Goal: Transaction & Acquisition: Obtain resource

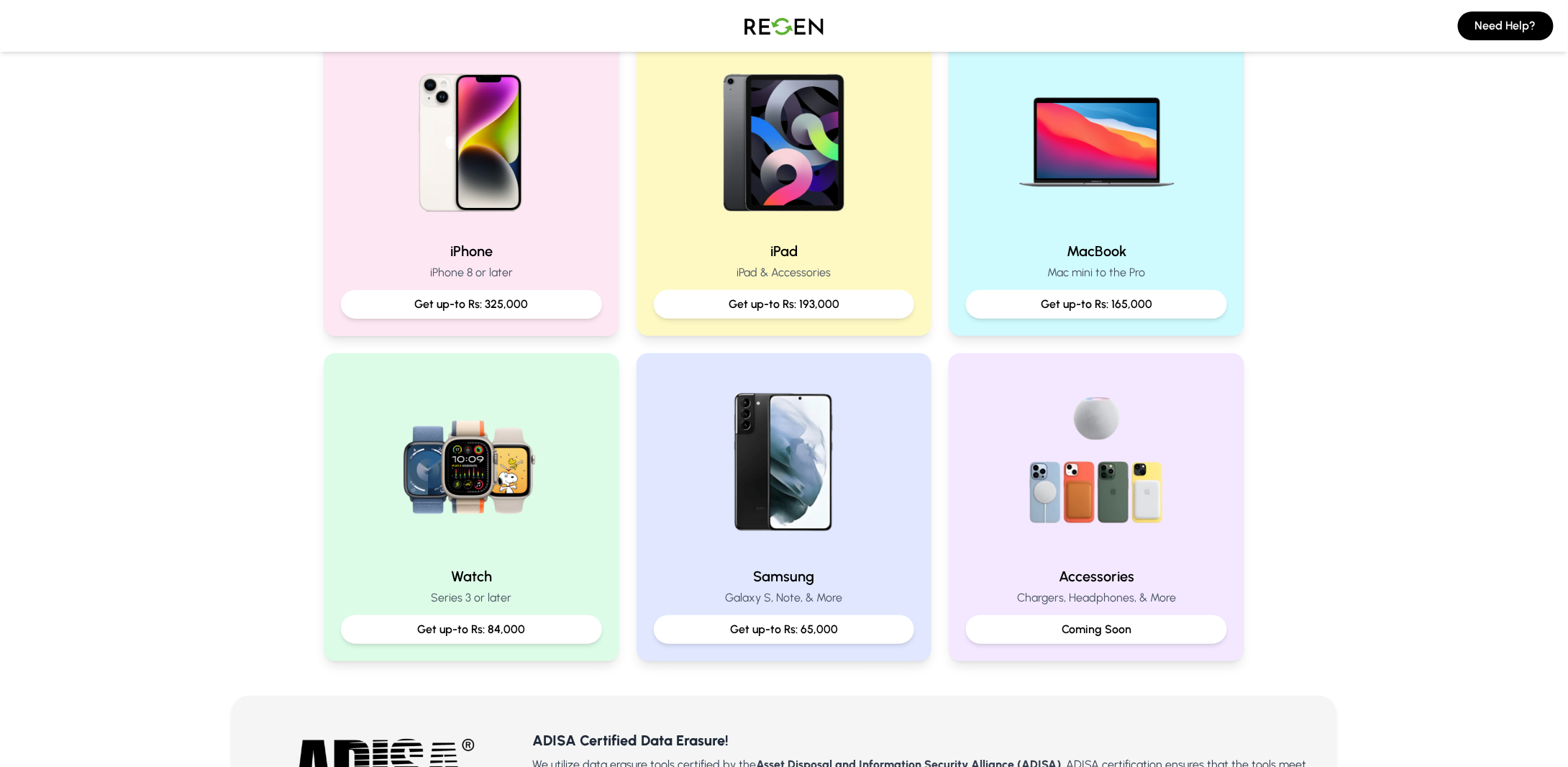
scroll to position [431, 0]
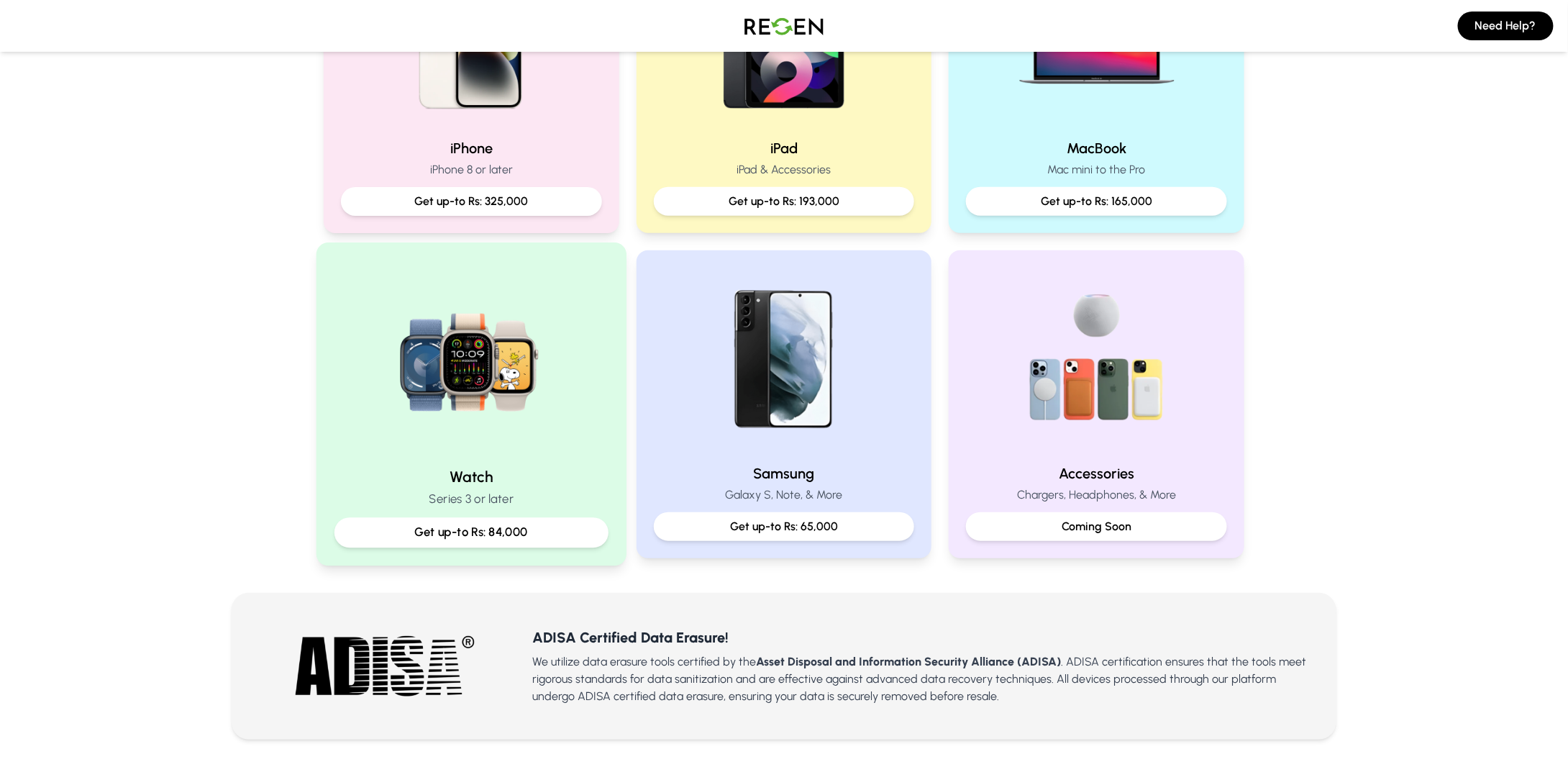
click at [469, 452] on img at bounding box center [471, 357] width 193 height 193
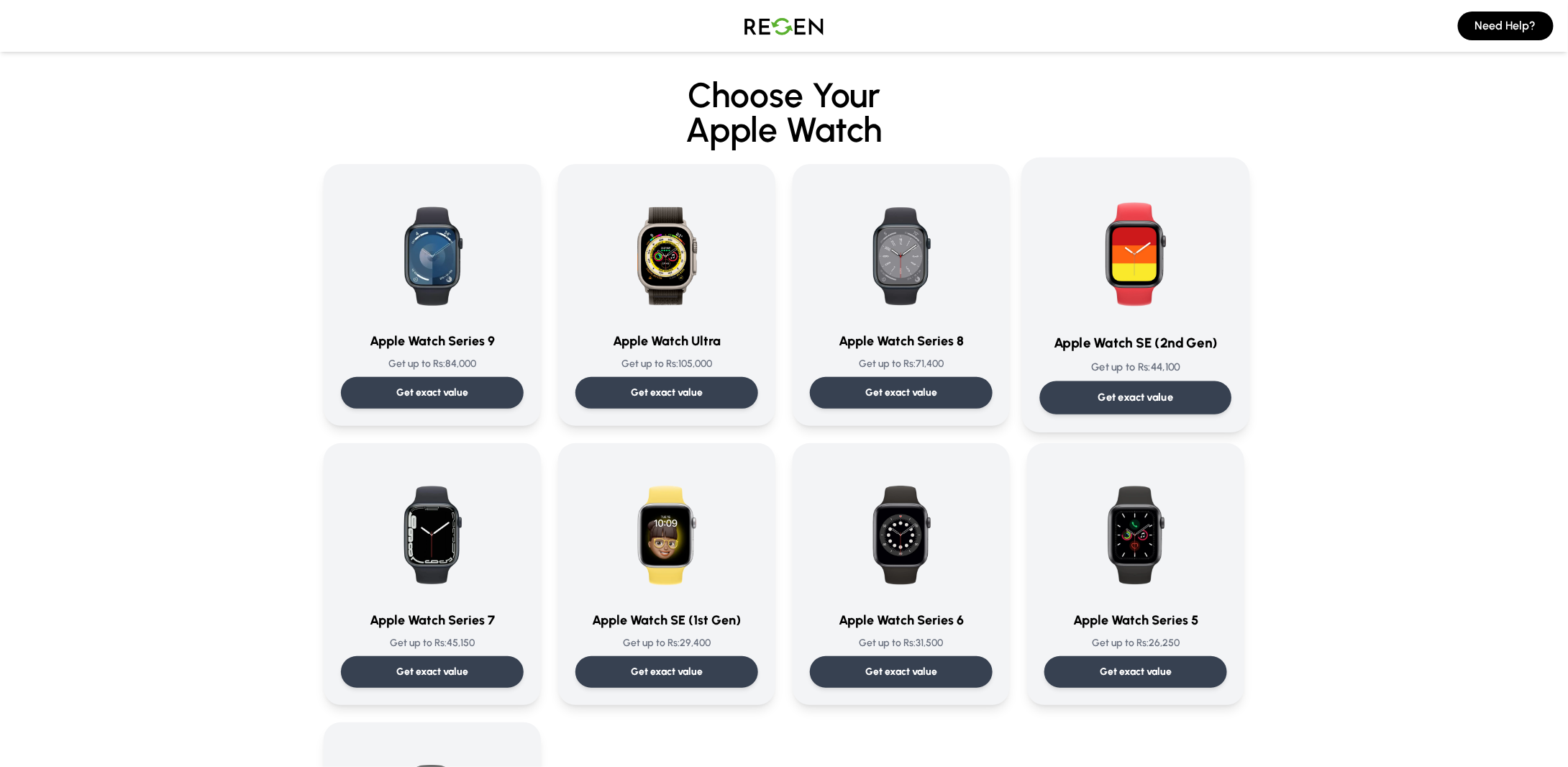
click at [1140, 311] on img at bounding box center [1135, 247] width 145 height 145
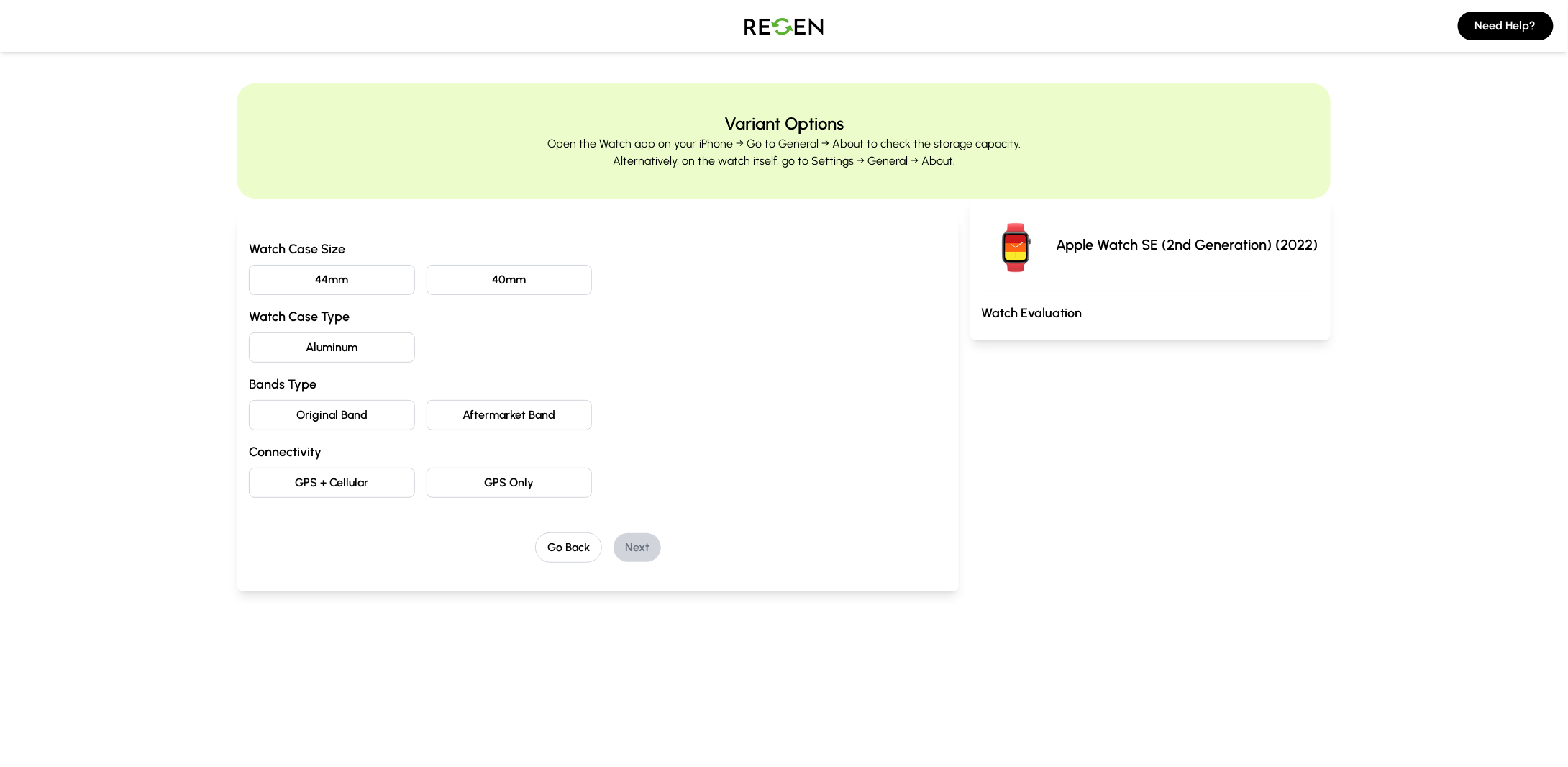
click at [357, 277] on button "44mm" at bounding box center [332, 279] width 167 height 30
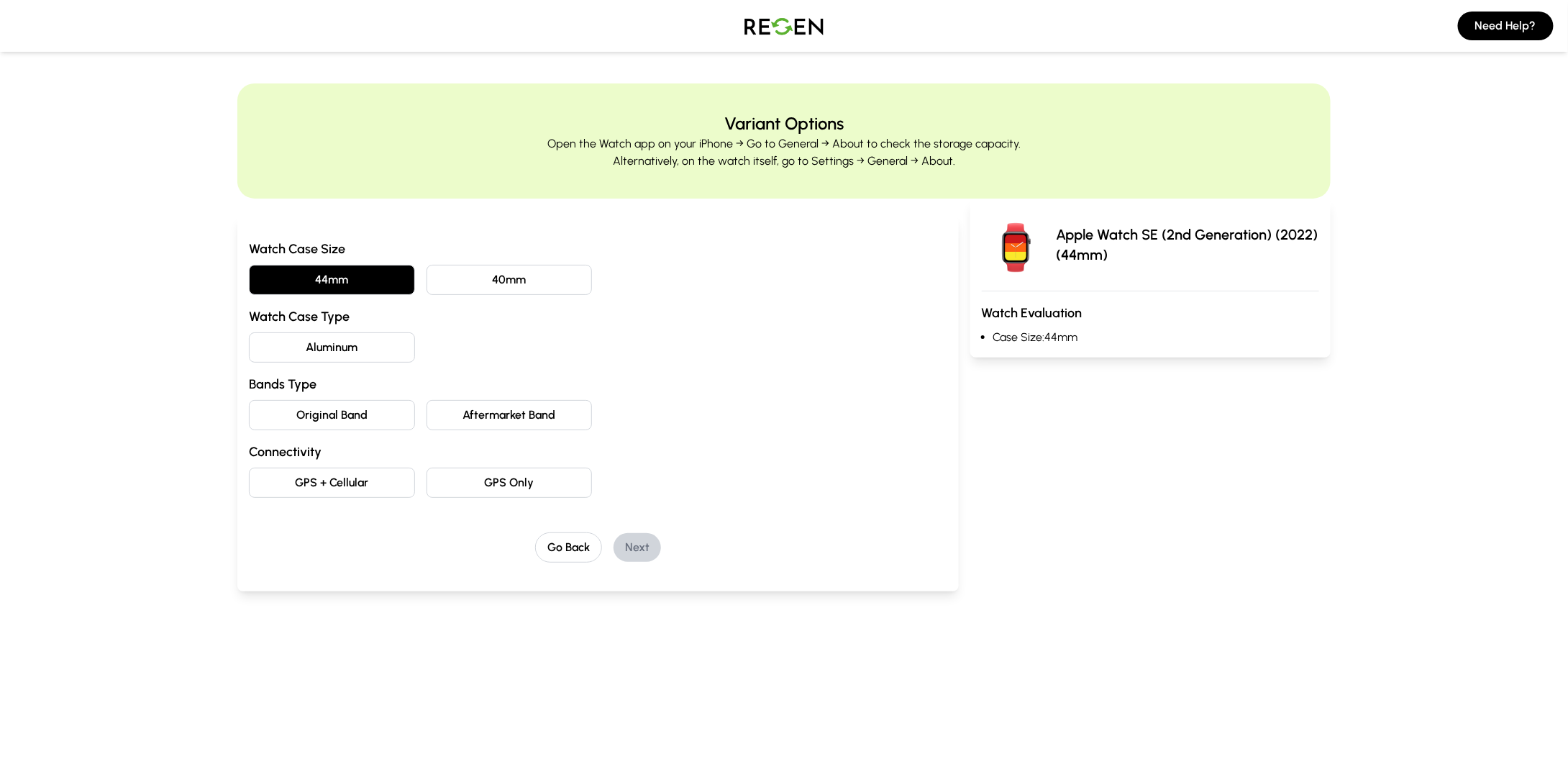
click at [339, 343] on button "Aluminum" at bounding box center [332, 346] width 167 height 30
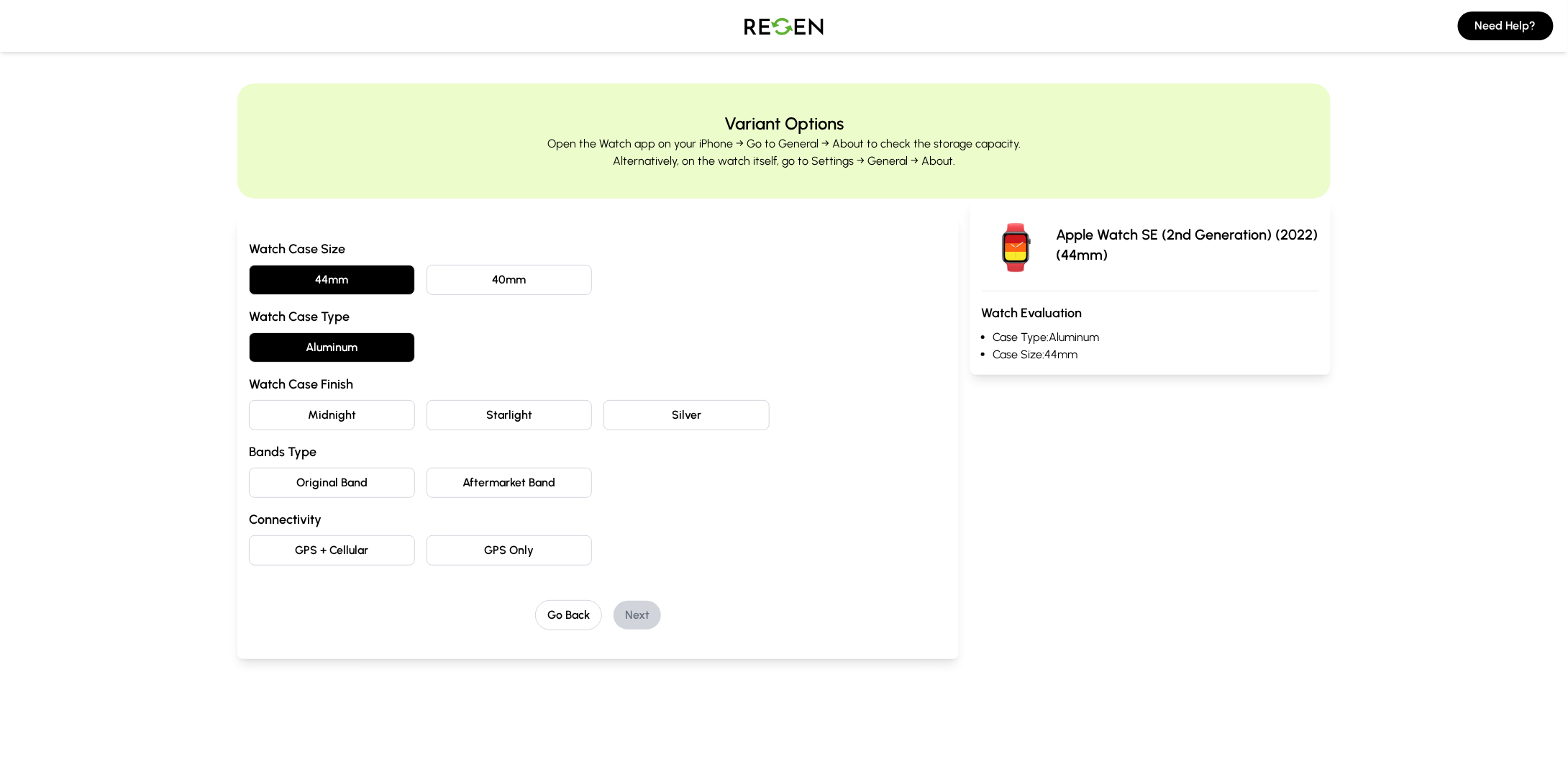
click at [358, 415] on button "Midnight" at bounding box center [332, 414] width 167 height 30
click at [343, 479] on button "Original Band" at bounding box center [332, 482] width 167 height 30
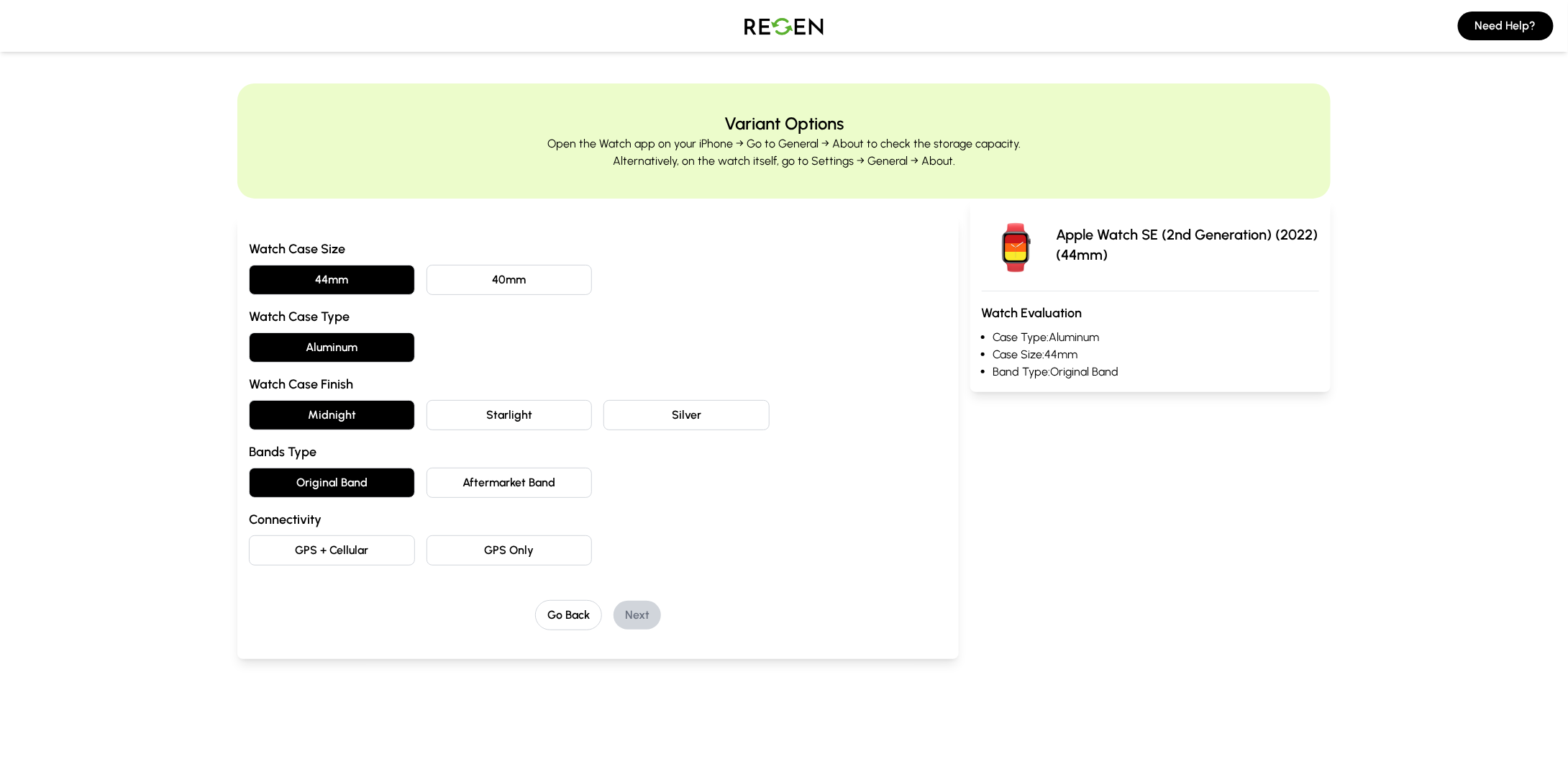
click at [509, 547] on button "GPS Only" at bounding box center [509, 550] width 167 height 30
click at [646, 613] on button "Next" at bounding box center [636, 615] width 47 height 29
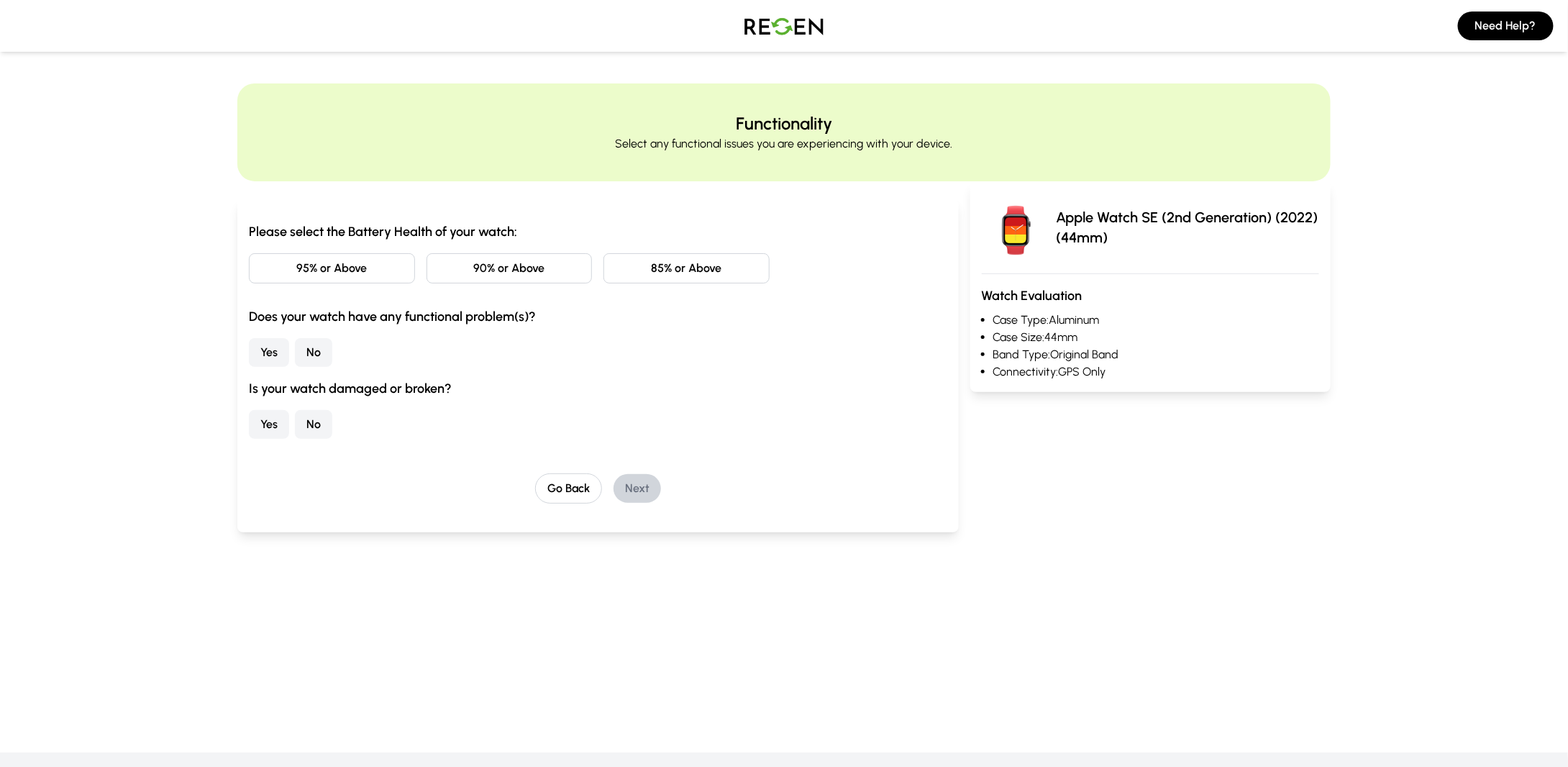
click at [345, 267] on button "95% or Above" at bounding box center [332, 268] width 167 height 30
click at [322, 354] on button "No" at bounding box center [313, 352] width 38 height 29
click at [325, 428] on button "No" at bounding box center [313, 424] width 38 height 29
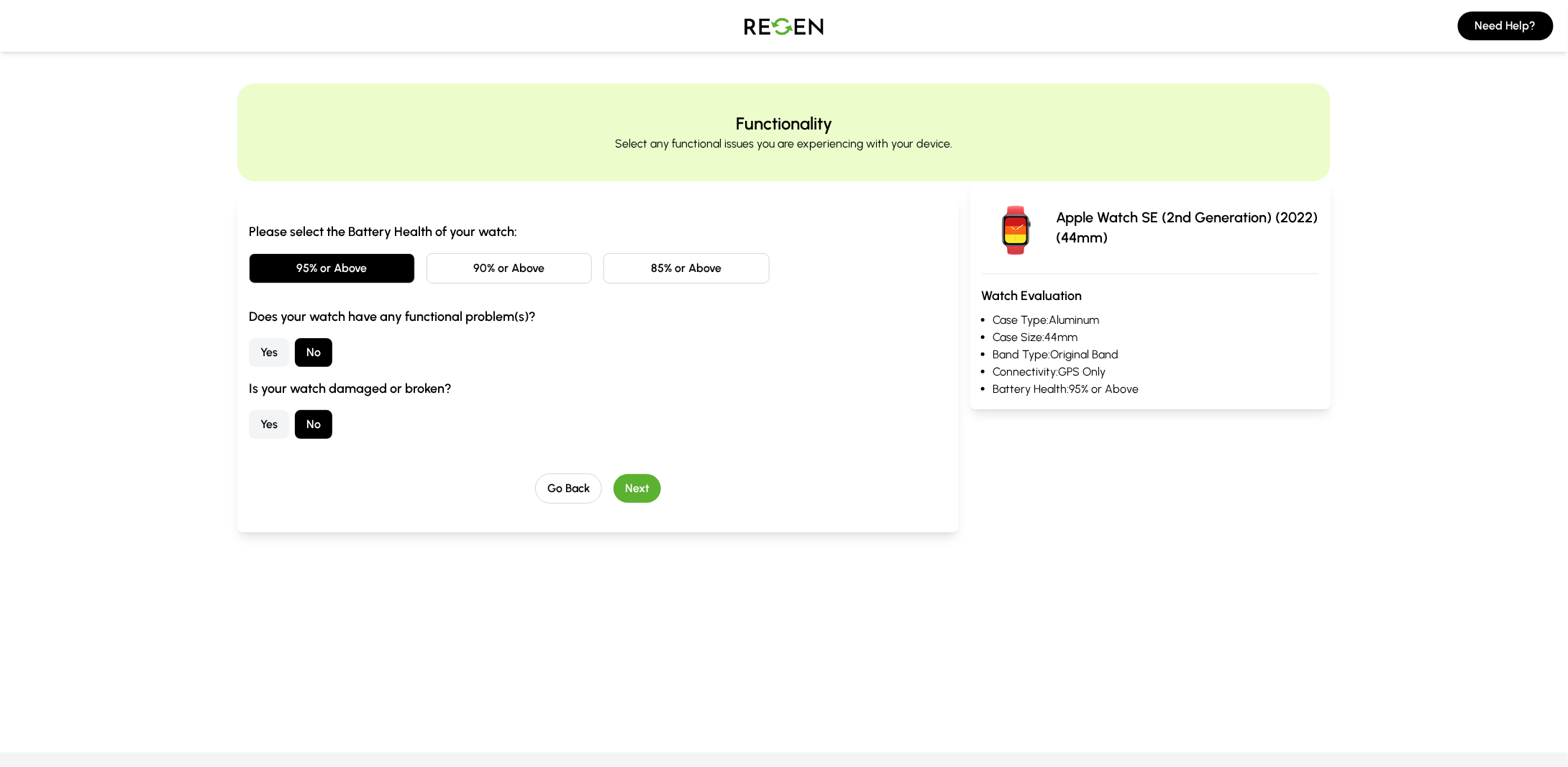
click at [661, 485] on div "Go Back Next" at bounding box center [599, 488] width 699 height 30
click at [646, 476] on button "Next" at bounding box center [636, 488] width 47 height 29
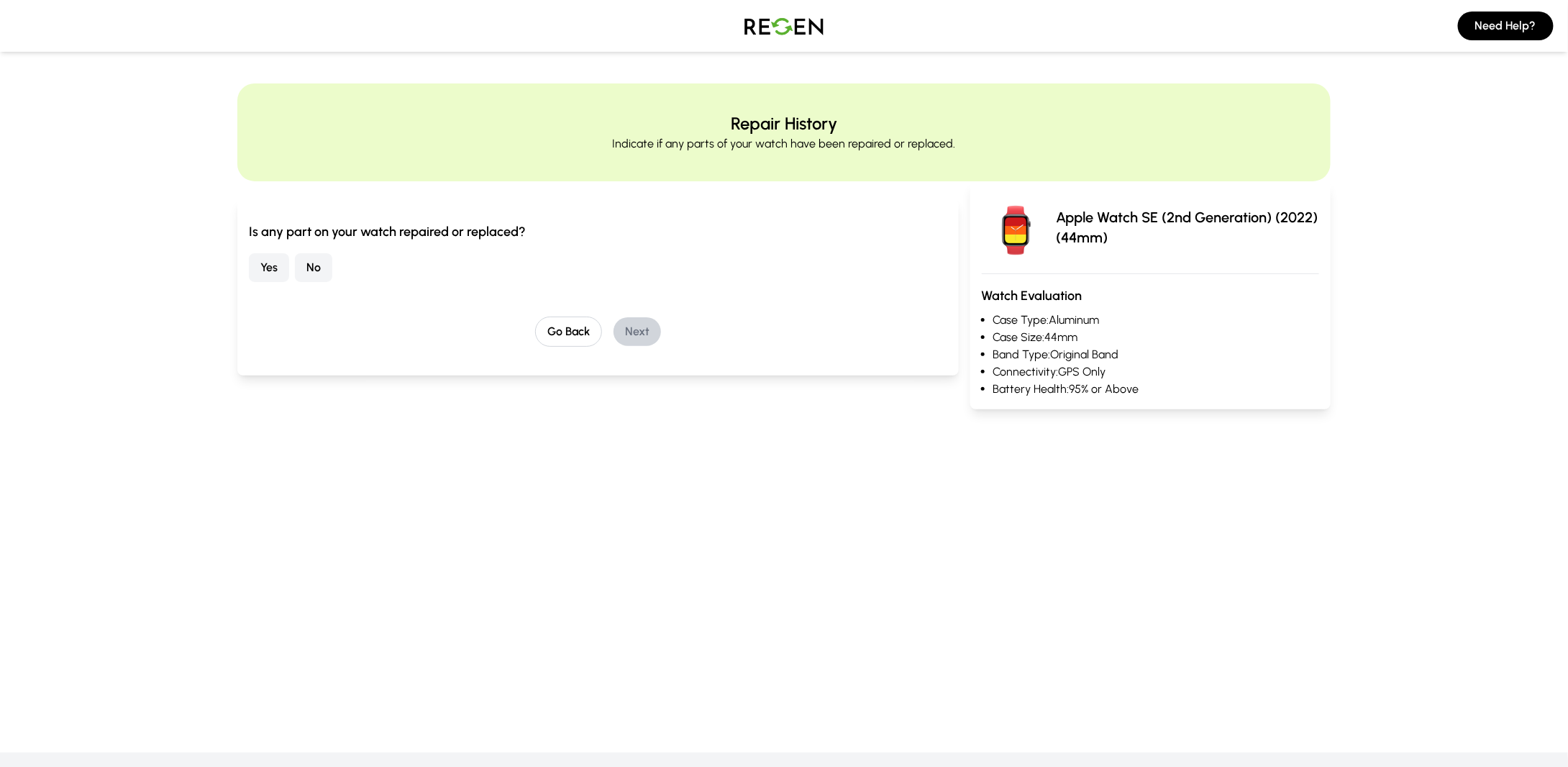
click at [300, 267] on button "No" at bounding box center [313, 268] width 38 height 29
click at [635, 342] on button "Next" at bounding box center [636, 332] width 47 height 29
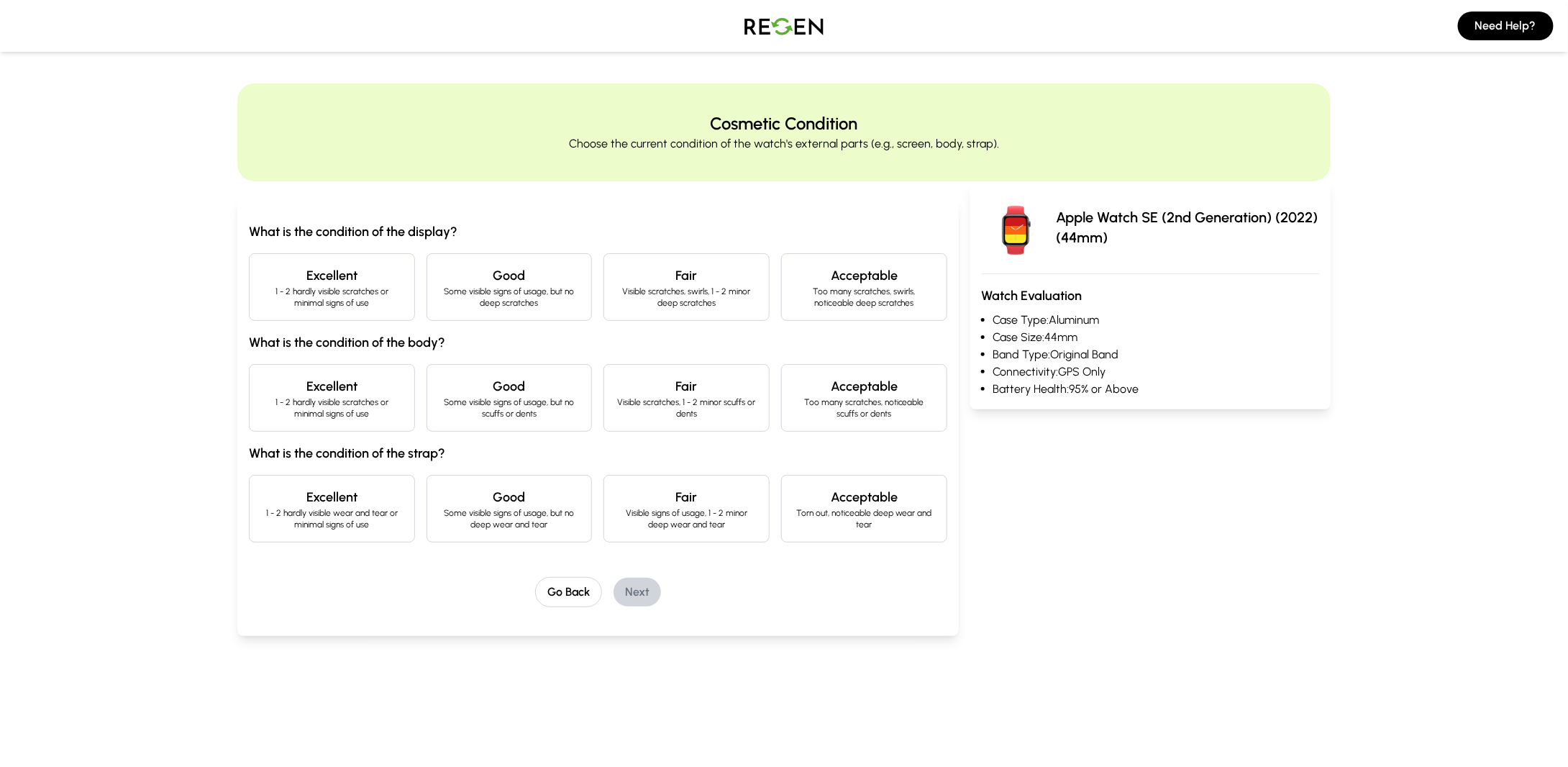
click at [321, 261] on div "Excellent 1 - 2 hardly visible scratches or minimal signs of use" at bounding box center [332, 287] width 167 height 67
click at [306, 399] on p "1 - 2 hardly visible scratches or minimal signs of use" at bounding box center [331, 408] width 141 height 23
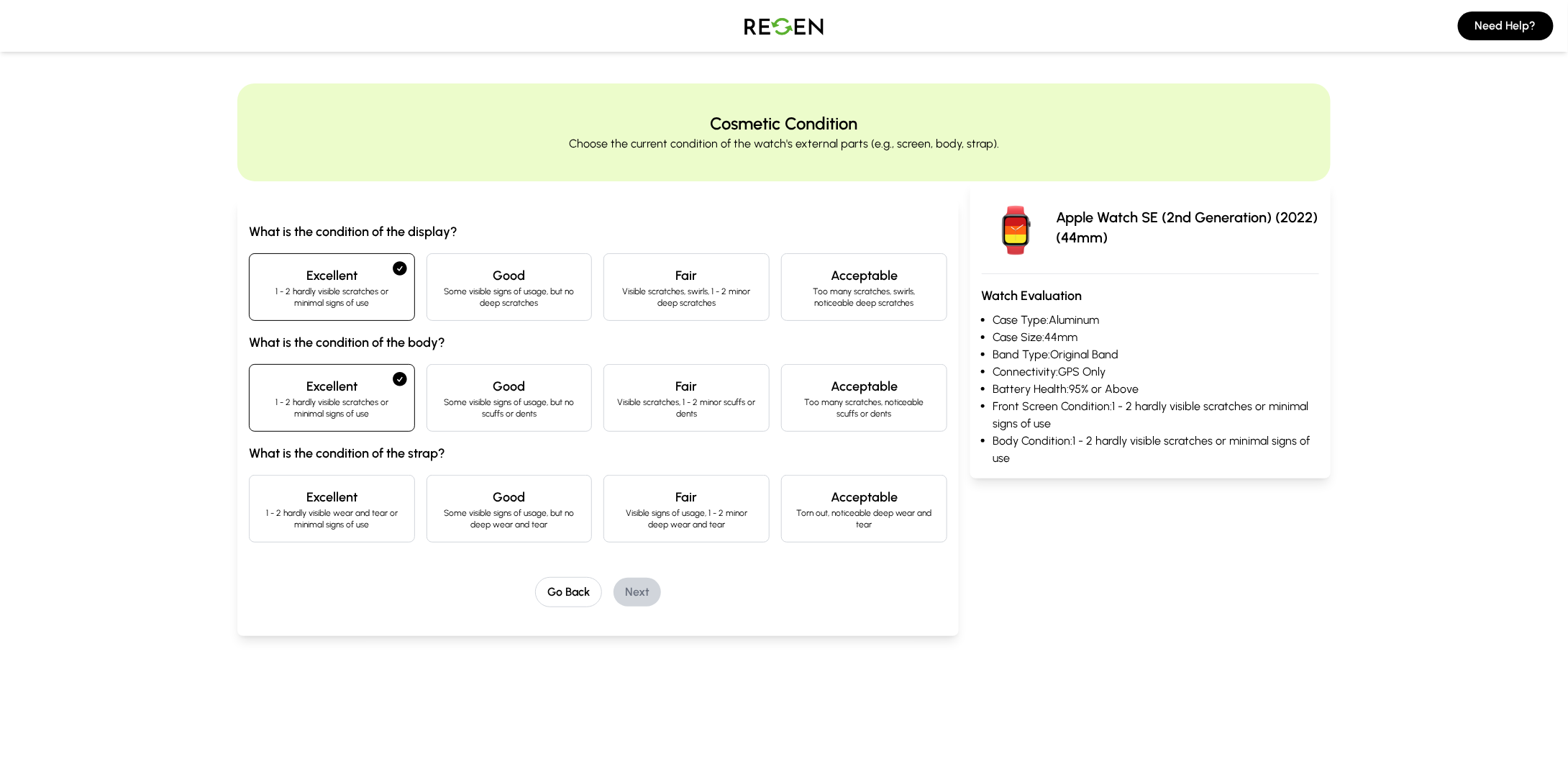
click at [316, 499] on h4 "Excellent" at bounding box center [331, 497] width 141 height 20
click at [651, 594] on button "Next" at bounding box center [636, 592] width 47 height 29
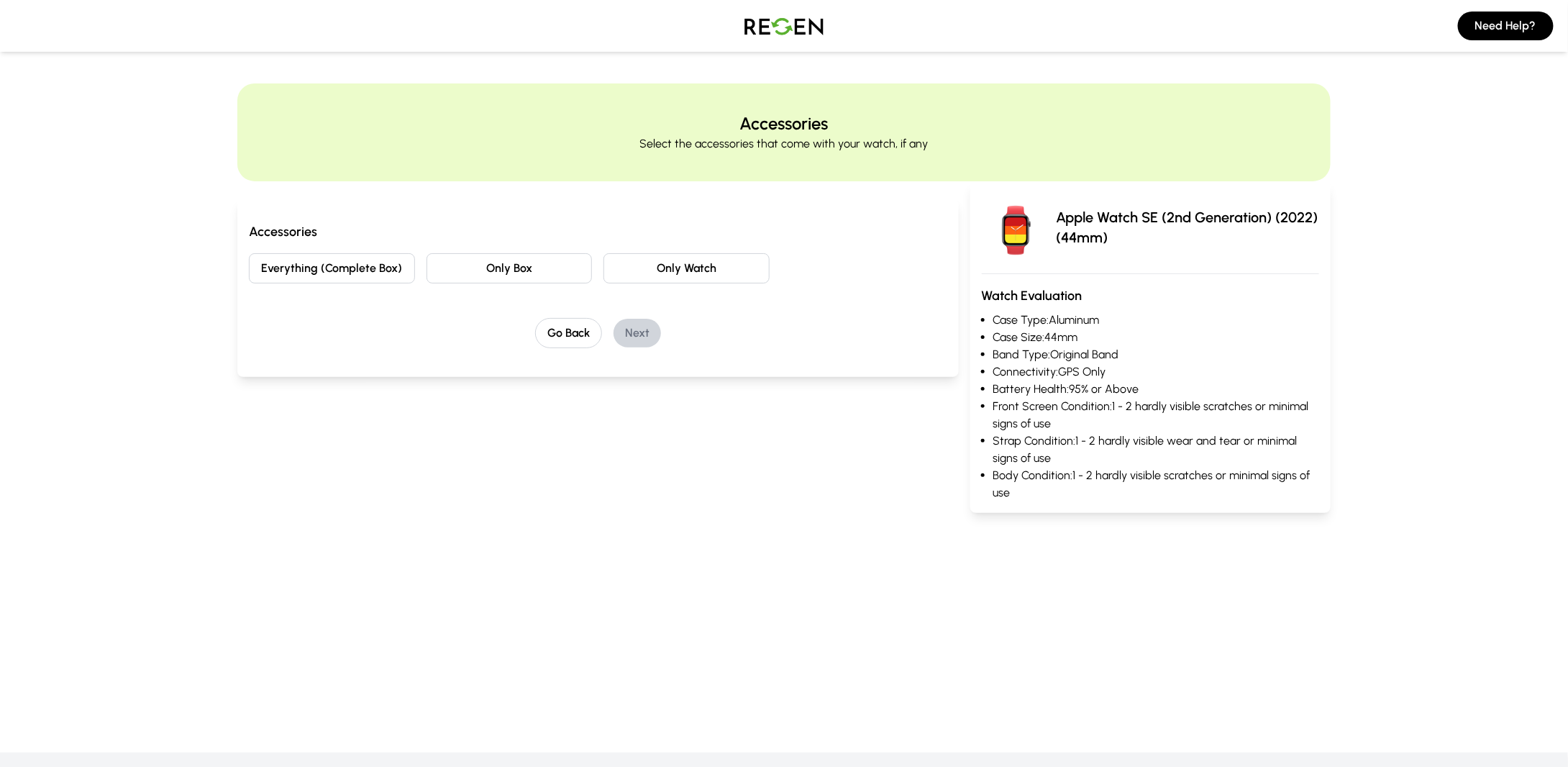
click at [331, 273] on button "Everything (Complete Box)" at bounding box center [332, 268] width 167 height 30
click at [640, 328] on button "Next" at bounding box center [636, 333] width 47 height 29
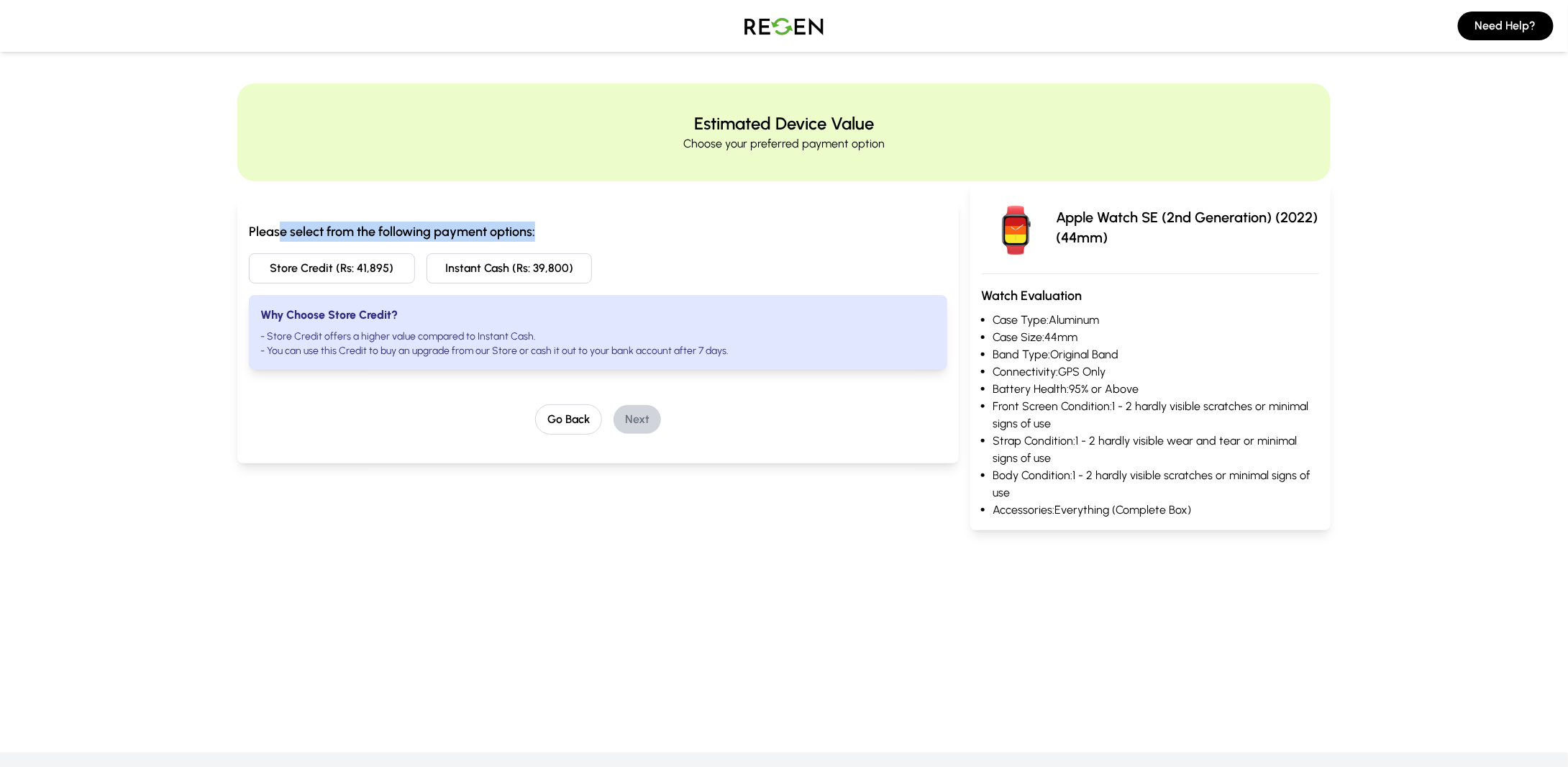
drag, startPoint x: 281, startPoint y: 234, endPoint x: 602, endPoint y: 224, distance: 321.2
click at [599, 224] on h3 "Please select from the following payment options:" at bounding box center [599, 231] width 699 height 20
click at [648, 224] on h3 "Please select from the following payment options:" at bounding box center [599, 231] width 699 height 20
click at [339, 266] on button "Store Credit (Rs: 41,895)" at bounding box center [332, 268] width 167 height 30
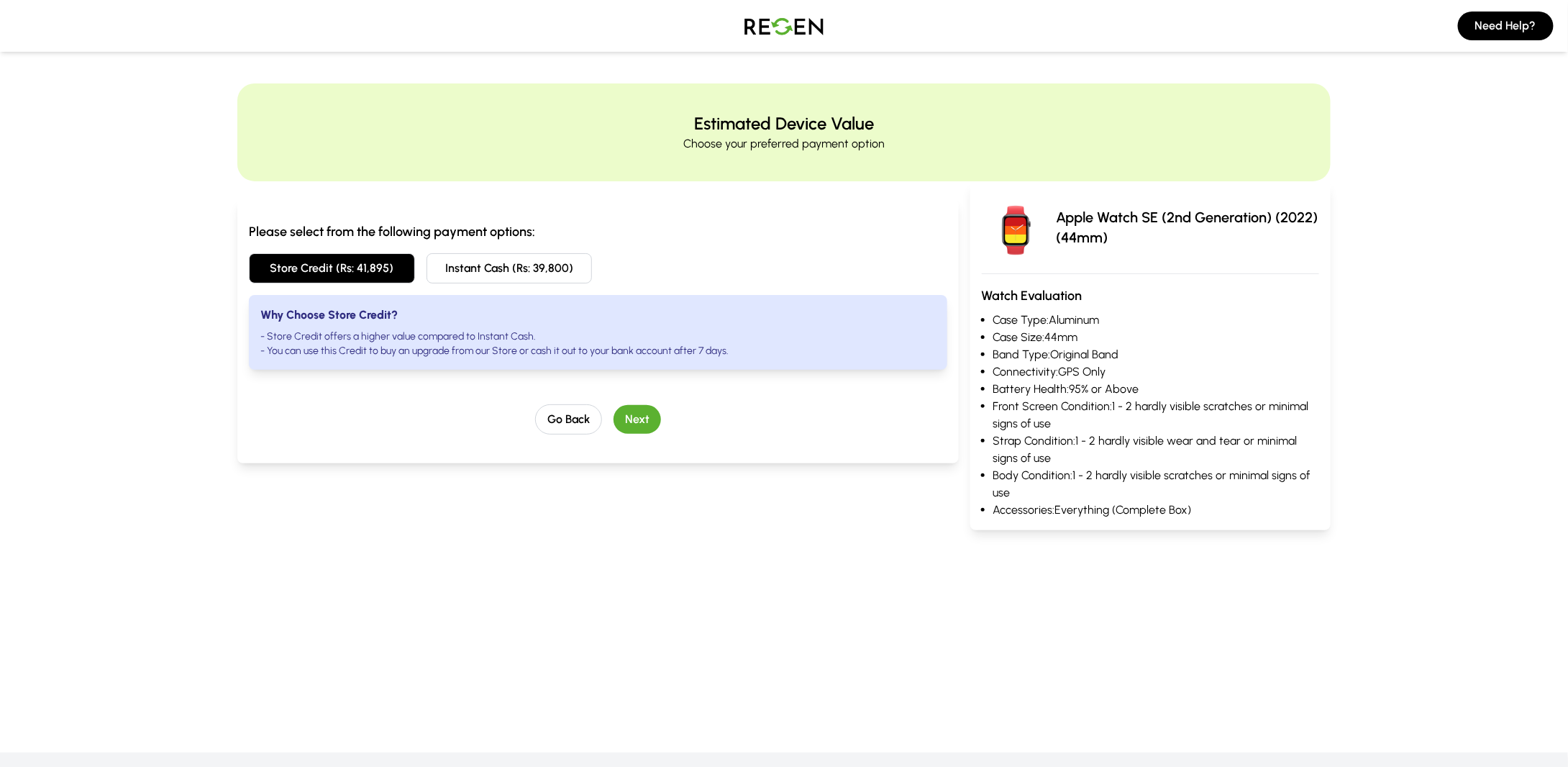
click at [532, 271] on button "Instant Cash (Rs: 39,800)" at bounding box center [509, 268] width 167 height 30
click at [308, 266] on button "Store Credit (Rs: 41,895)" at bounding box center [332, 268] width 167 height 30
click at [552, 262] on button "Instant Cash (Rs: 39,800)" at bounding box center [509, 268] width 167 height 30
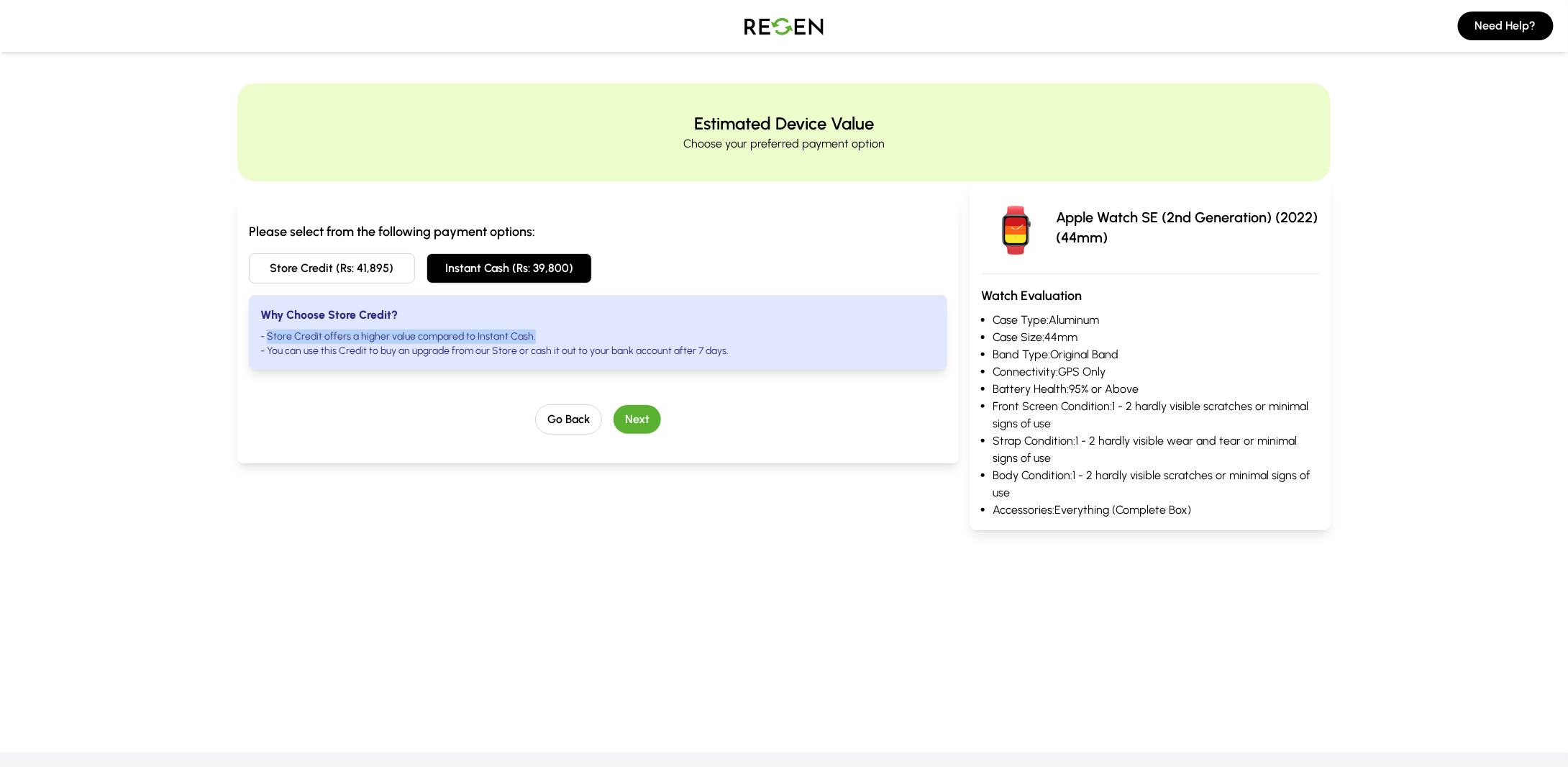
drag, startPoint x: 269, startPoint y: 333, endPoint x: 532, endPoint y: 329, distance: 263.0
click at [532, 329] on li "- Store Credit offers a higher value compared to Instant Cash." at bounding box center [599, 336] width 676 height 14
drag, startPoint x: 267, startPoint y: 348, endPoint x: 788, endPoint y: 353, distance: 521.0
click at [784, 353] on li "- You can use this Credit to buy an upgrade from our Store or cash it out to yo…" at bounding box center [599, 350] width 676 height 14
click at [798, 354] on li "- You can use this Credit to buy an upgrade from our Store or cash it out to yo…" at bounding box center [599, 350] width 676 height 14
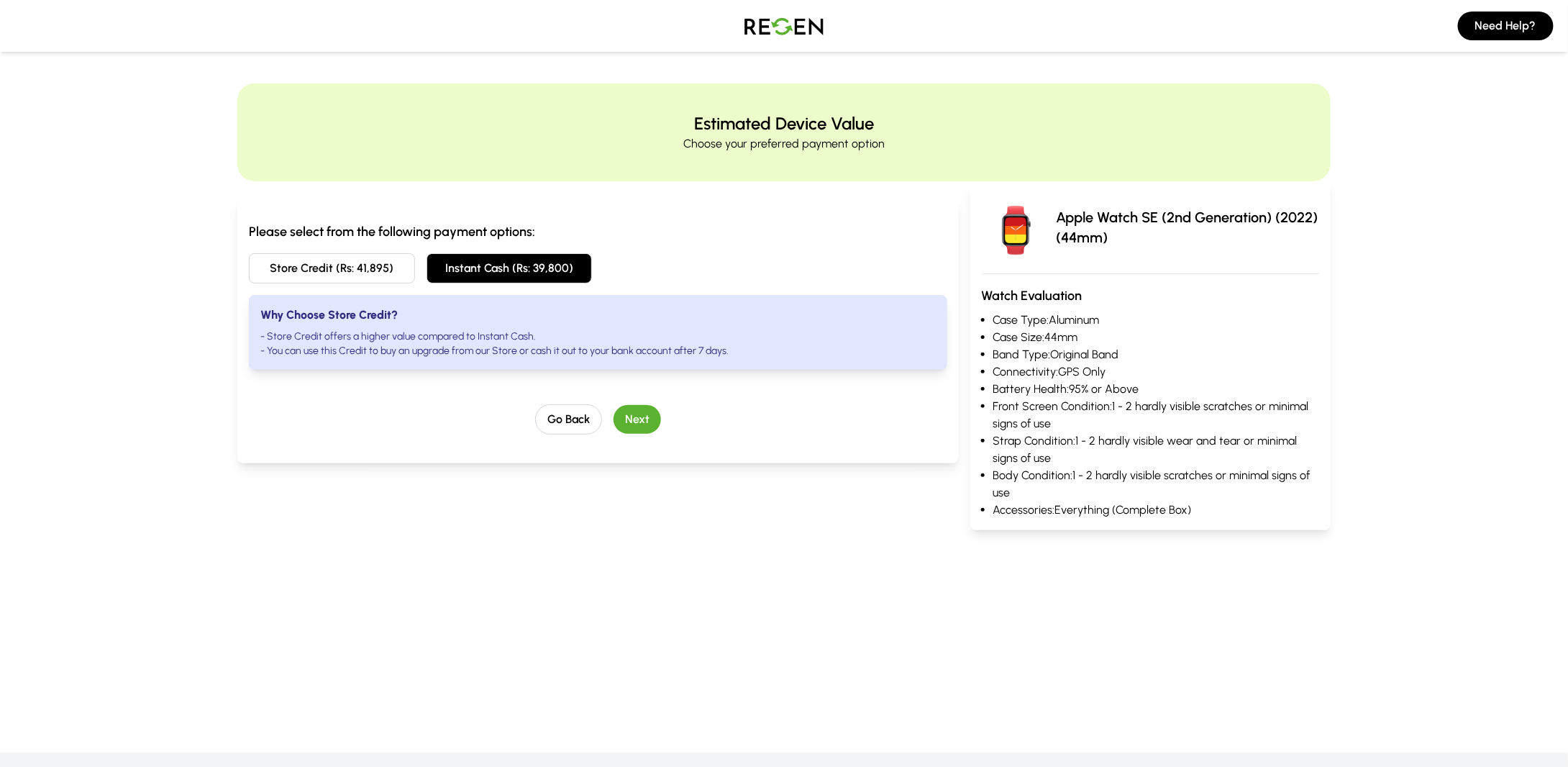
click at [366, 273] on button "Store Credit (Rs: 41,895)" at bounding box center [332, 268] width 167 height 30
click at [647, 413] on button "Next" at bounding box center [636, 420] width 47 height 29
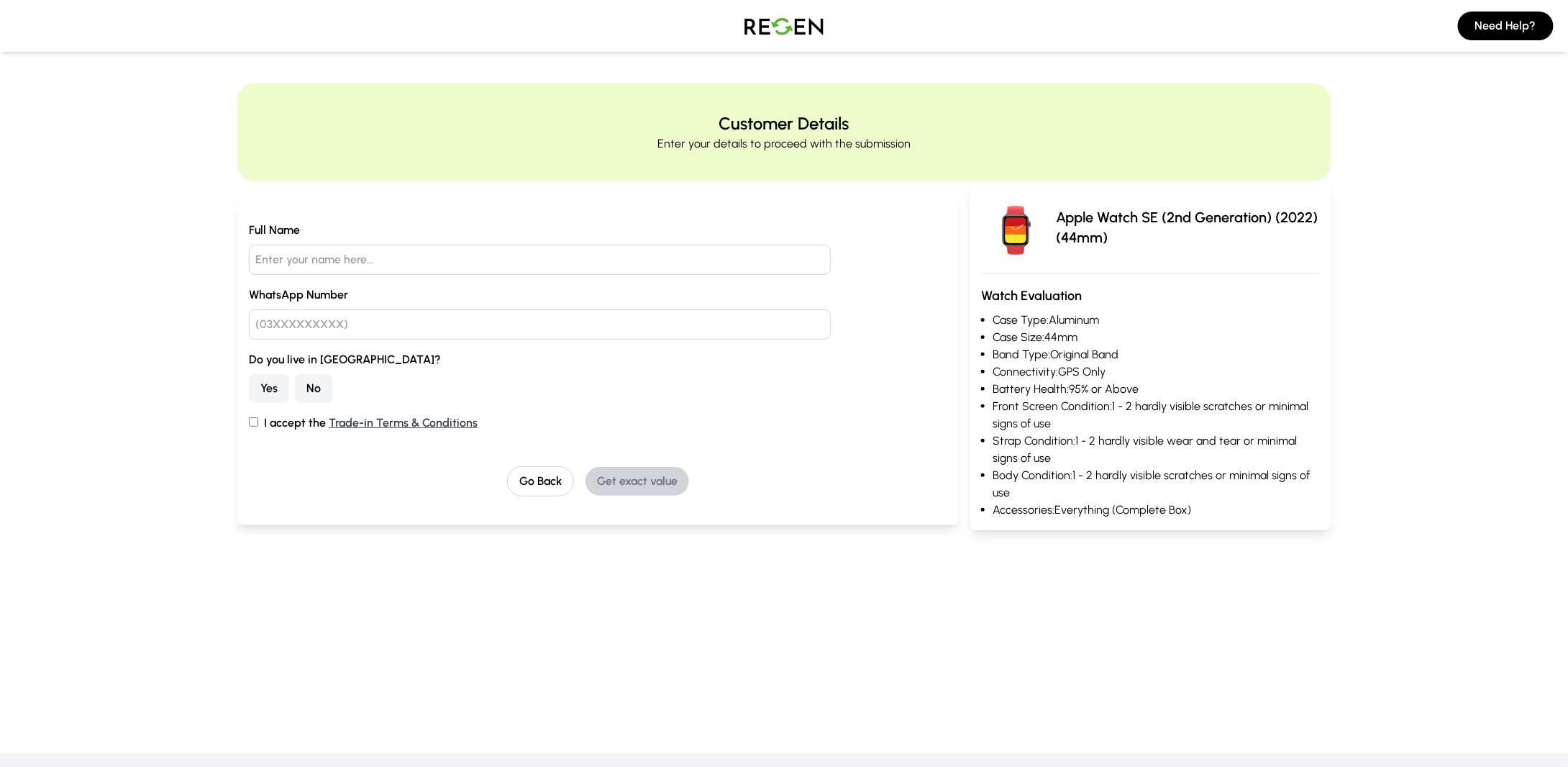
click at [360, 268] on input "text" at bounding box center [540, 259] width 582 height 30
click at [353, 312] on input "text" at bounding box center [540, 323] width 582 height 30
click at [351, 462] on div "Full Name WhatsApp Number Do you live in [GEOGRAPHIC_DATA]? Yes No I accept the…" at bounding box center [599, 358] width 699 height 274
click at [261, 386] on button "Yes" at bounding box center [270, 389] width 40 height 29
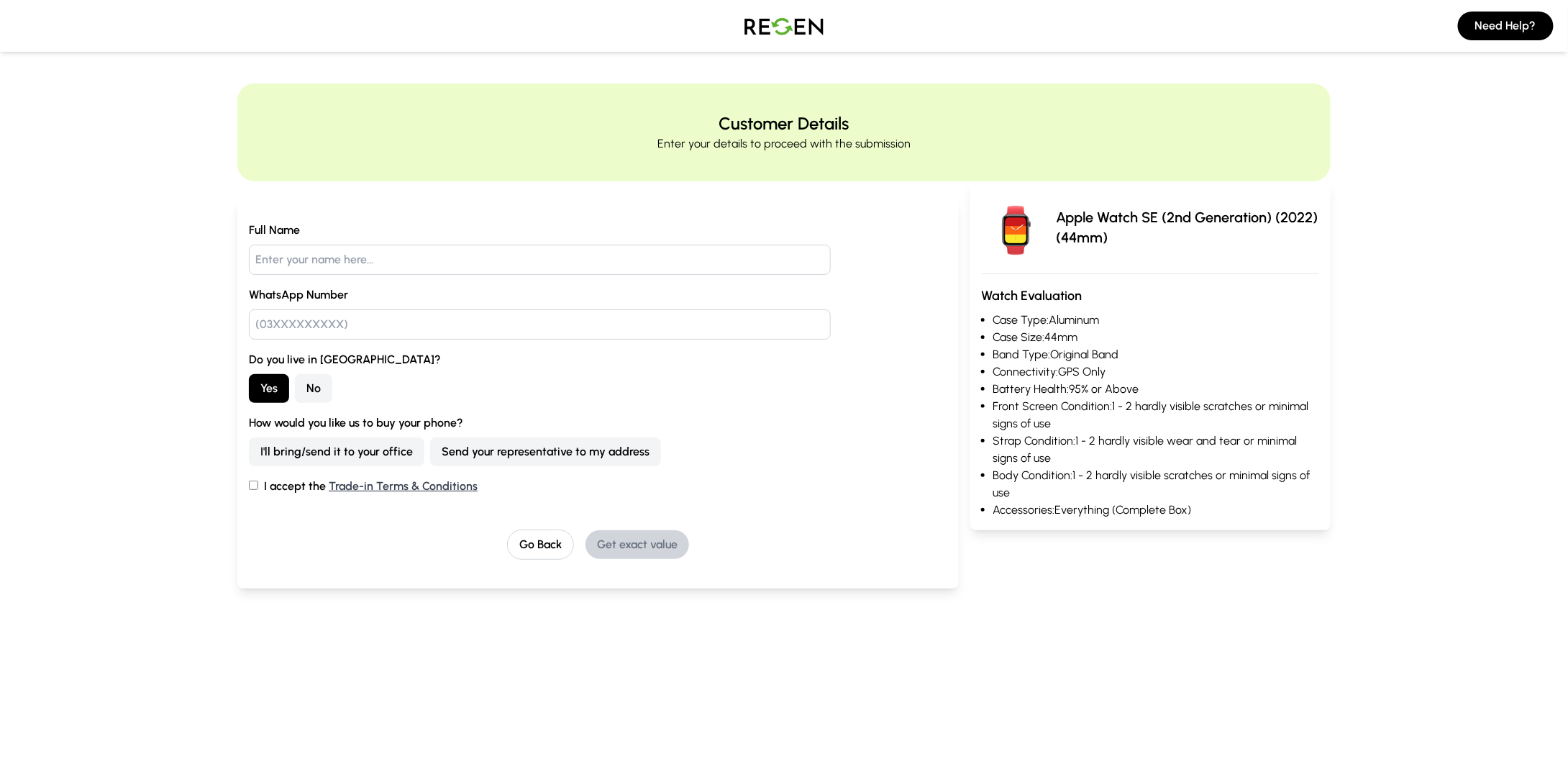
click at [315, 441] on button "I'll bring/send it to your office" at bounding box center [337, 451] width 175 height 29
click at [489, 454] on button "Send your representative to my address" at bounding box center [546, 451] width 231 height 29
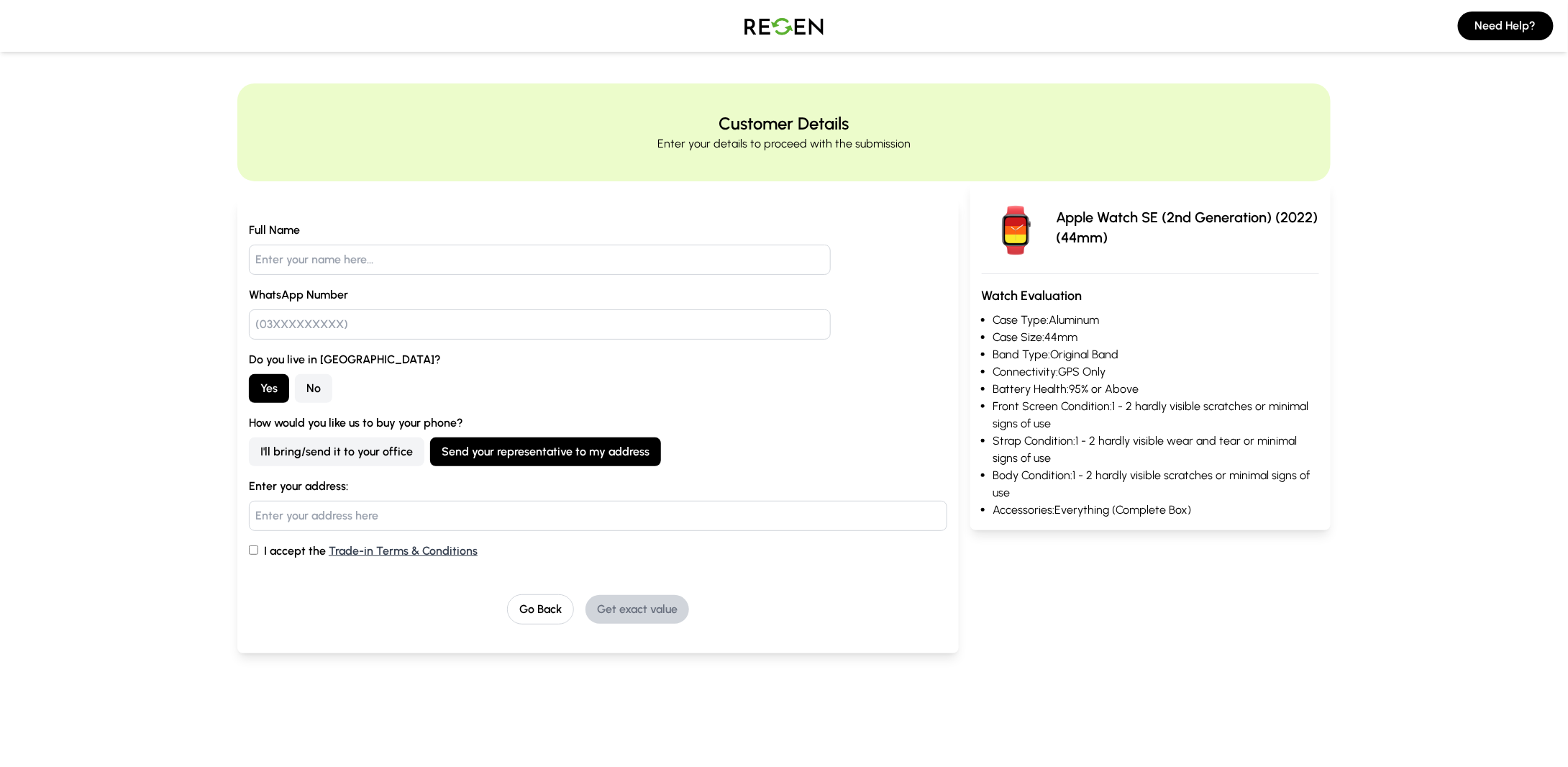
click at [345, 513] on input "text" at bounding box center [599, 515] width 699 height 30
click at [283, 546] on label "I accept the Trade-in Terms & Conditions" at bounding box center [599, 550] width 699 height 17
click at [258, 546] on input "I accept the Trade-in Terms & Conditions" at bounding box center [254, 550] width 10 height 10
checkbox input "true"
click at [323, 331] on input "text" at bounding box center [540, 323] width 582 height 30
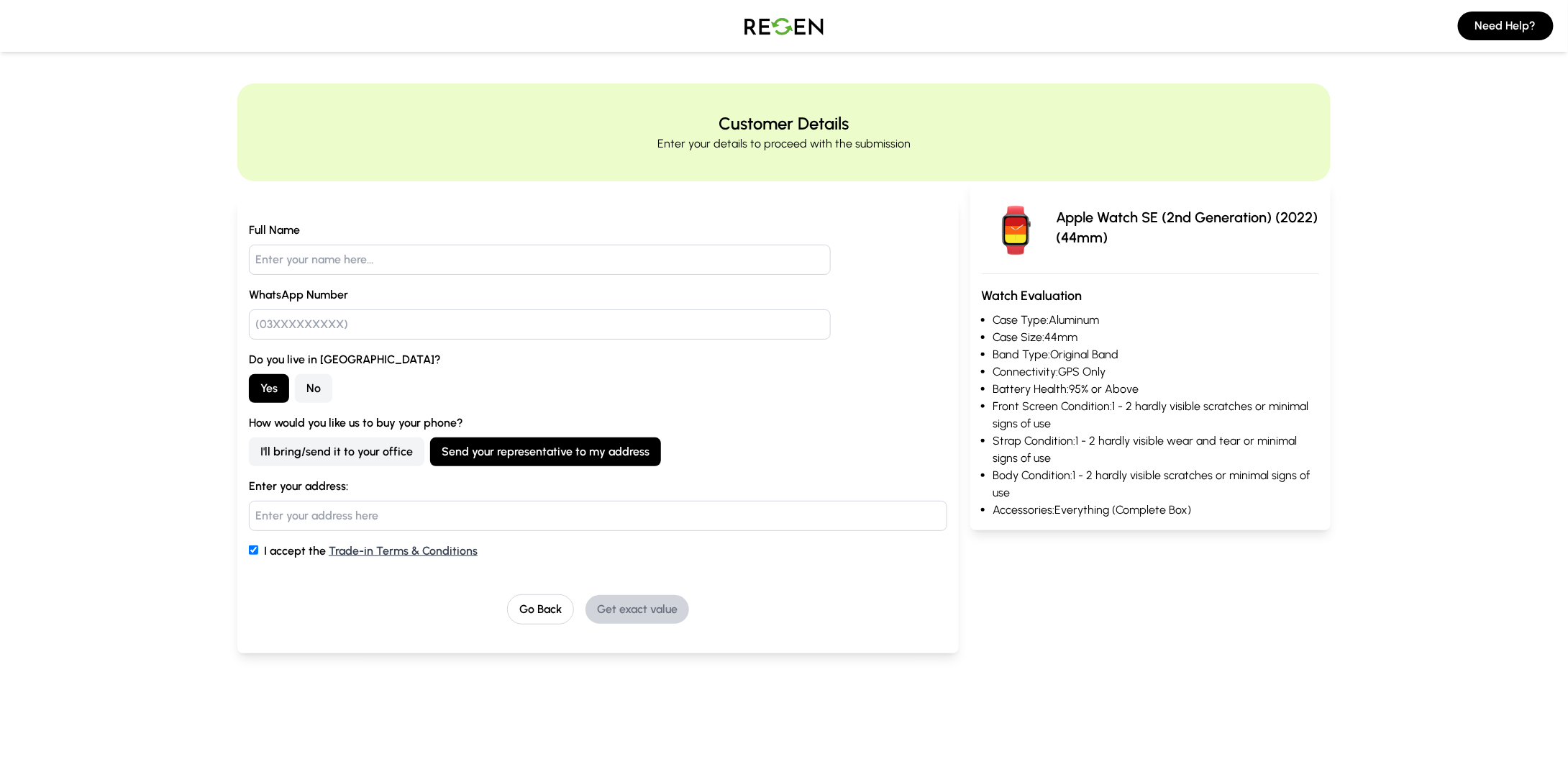
click at [340, 264] on input "text" at bounding box center [540, 259] width 582 height 30
click at [747, 585] on div "Full Name WhatsApp Number Do you live in [GEOGRAPHIC_DATA]? Yes No How would yo…" at bounding box center [599, 422] width 699 height 402
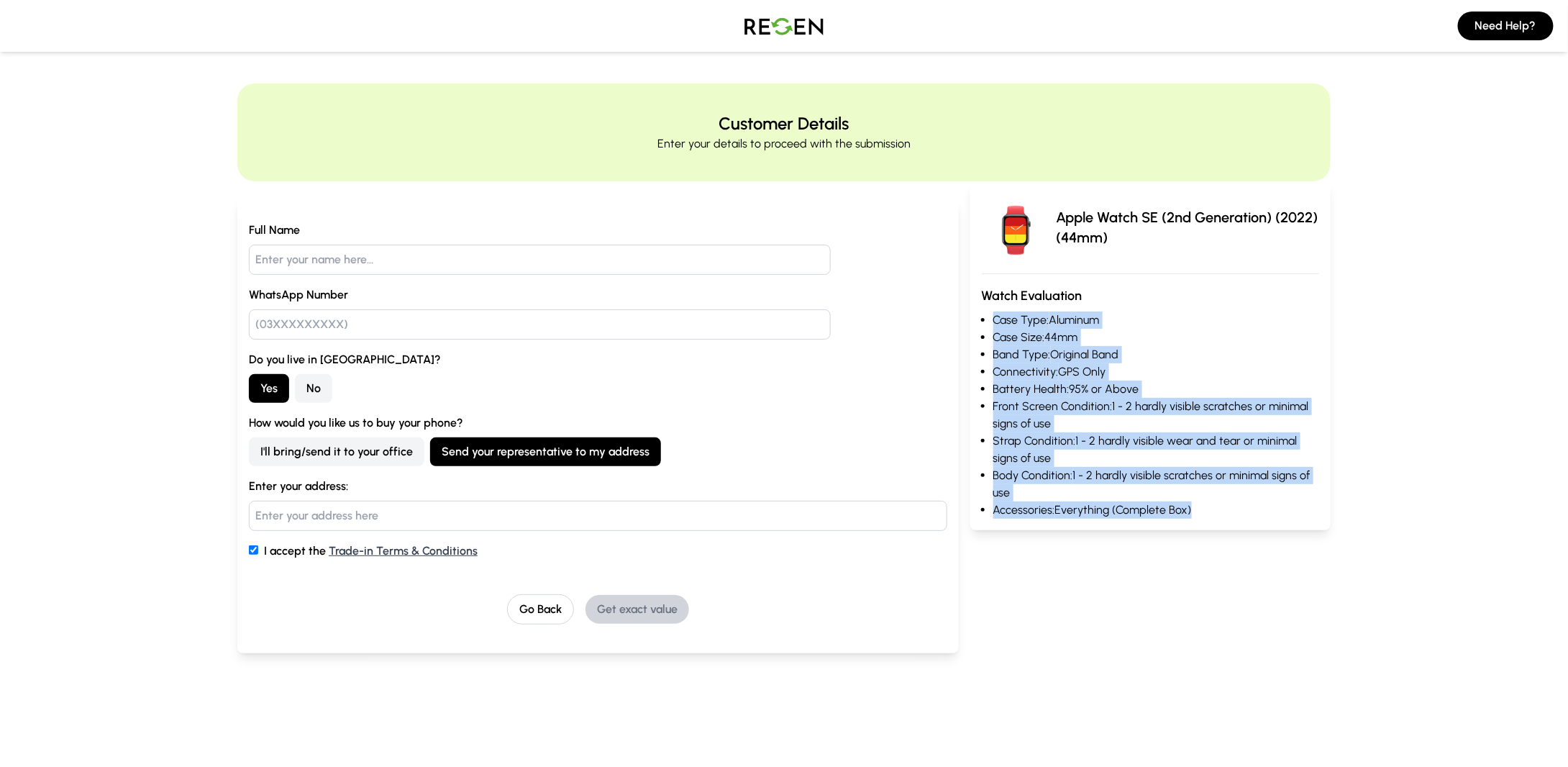
drag, startPoint x: 976, startPoint y: 320, endPoint x: 1226, endPoint y: 508, distance: 312.8
click at [1222, 506] on div "Apple Watch SE (2nd Generation) (2022) (44mm) Watch Evaluation Case Type: Alumi…" at bounding box center [1150, 355] width 360 height 348
click at [1252, 510] on li "Accessories: Everything (Complete Box)" at bounding box center [1156, 510] width 325 height 17
